Goal: Task Accomplishment & Management: Manage account settings

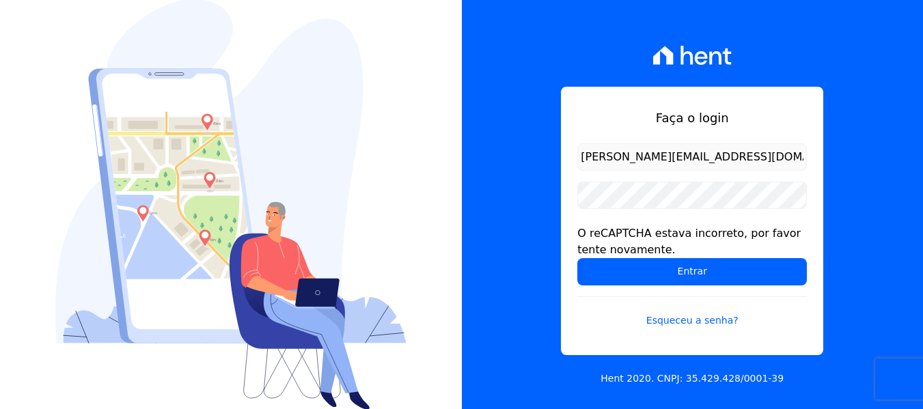
click at [649, 290] on form "andrevieira@agileurbanismo.com O reCAPTCHA estava incorreto, por favor tente no…" at bounding box center [691, 243] width 229 height 201
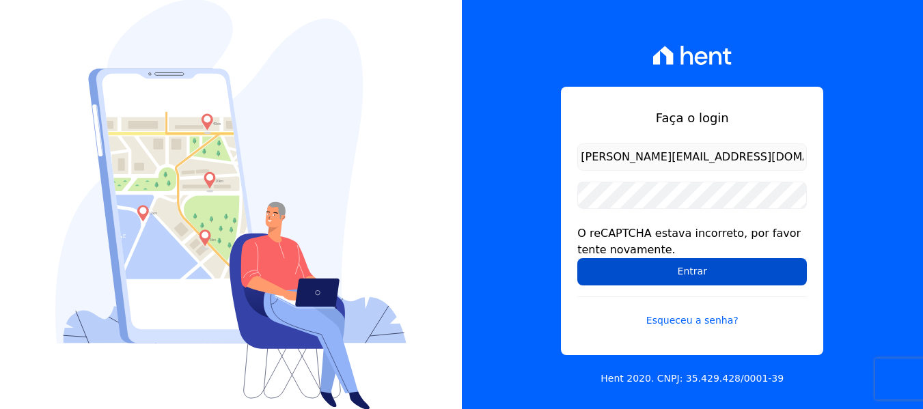
click at [651, 281] on input "Entrar" at bounding box center [691, 271] width 229 height 27
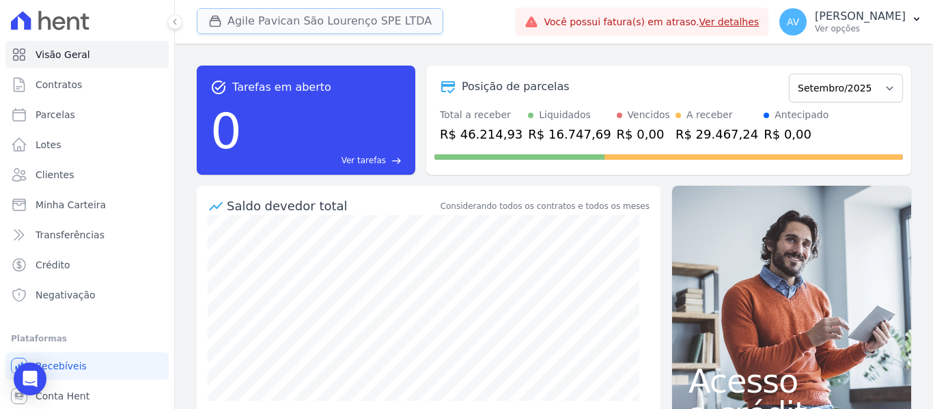
click at [343, 21] on button "Agile Pavican São Lourenço SPE LTDA" at bounding box center [320, 21] width 247 height 26
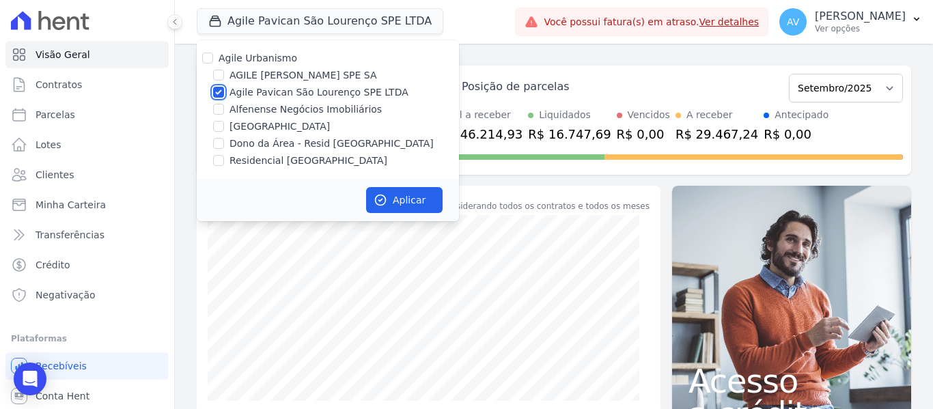
click at [217, 90] on input "Agile Pavican São Lourenço SPE LTDA" at bounding box center [218, 92] width 11 height 11
checkbox input "false"
click at [215, 164] on input "Residencial [GEOGRAPHIC_DATA]" at bounding box center [218, 160] width 11 height 11
checkbox input "true"
click at [428, 197] on button "Aplicar" at bounding box center [404, 200] width 76 height 26
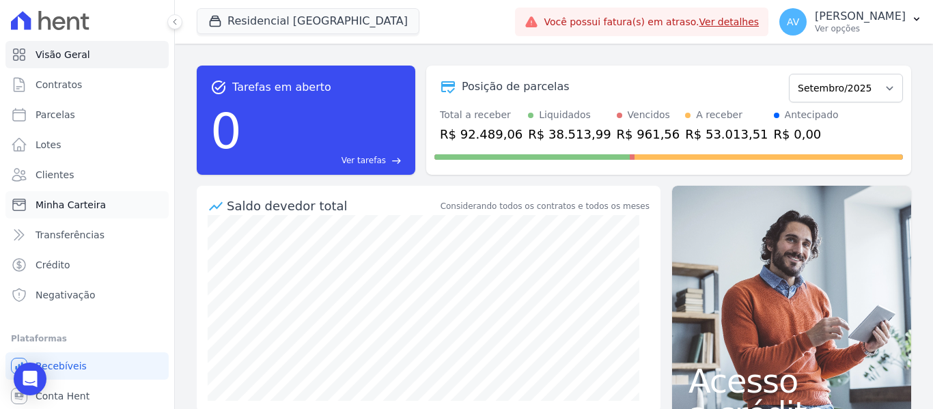
click at [119, 206] on link "Minha Carteira" at bounding box center [86, 204] width 163 height 27
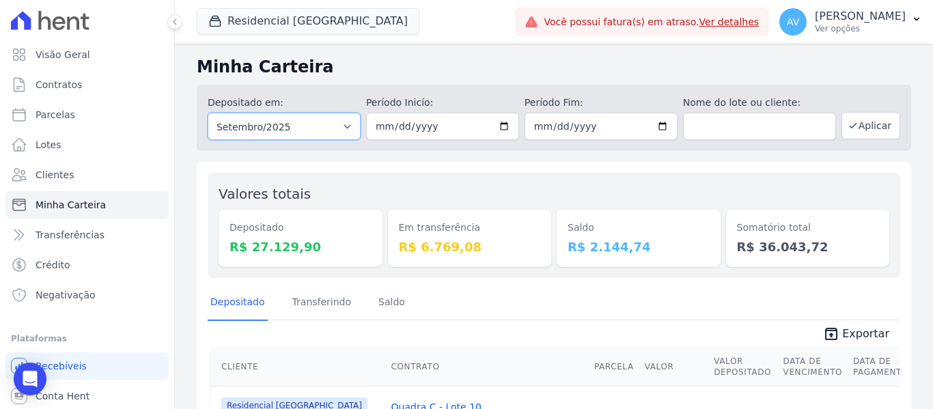
click at [343, 133] on select "Todos os meses Fevereiro/2022 Março/2022 Abril/2022 Maio/2022 Junho/2022 Julho/…" at bounding box center [284, 126] width 153 height 27
select select "08/2025"
click at [208, 113] on select "Todos os meses Fevereiro/2022 Março/2022 Abril/2022 Maio/2022 Junho/2022 Julho/…" at bounding box center [284, 126] width 153 height 27
click at [867, 129] on button "Aplicar" at bounding box center [870, 125] width 59 height 27
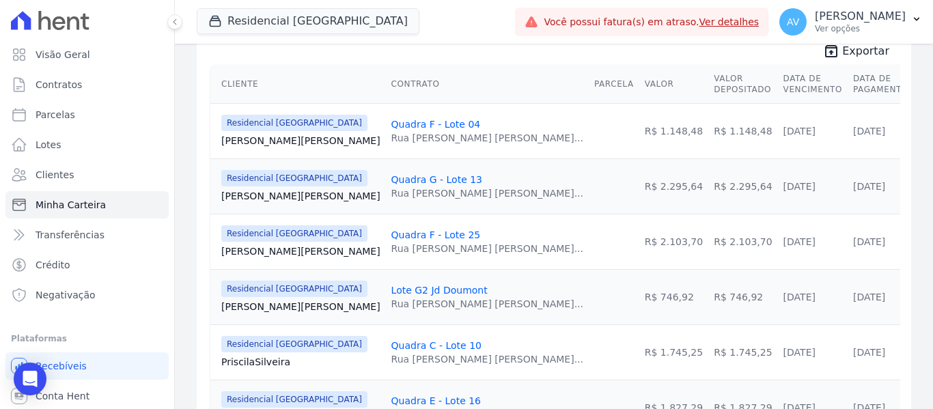
scroll to position [205, 0]
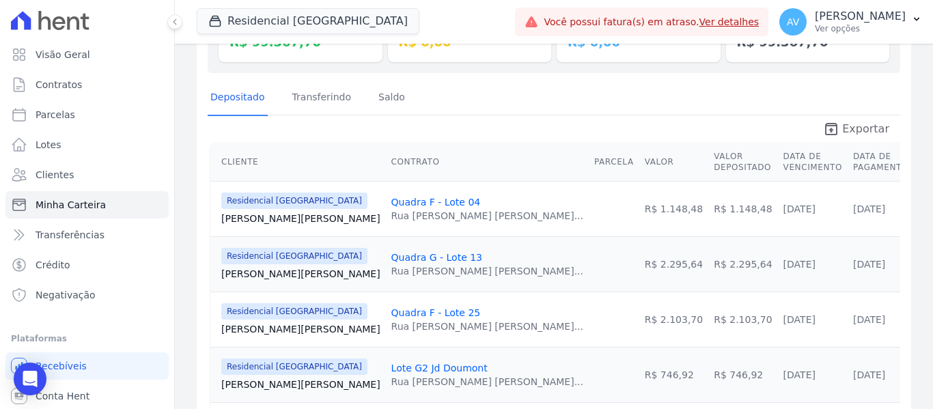
click at [862, 127] on span "Exportar" at bounding box center [865, 129] width 47 height 16
